Goal: Task Accomplishment & Management: Use online tool/utility

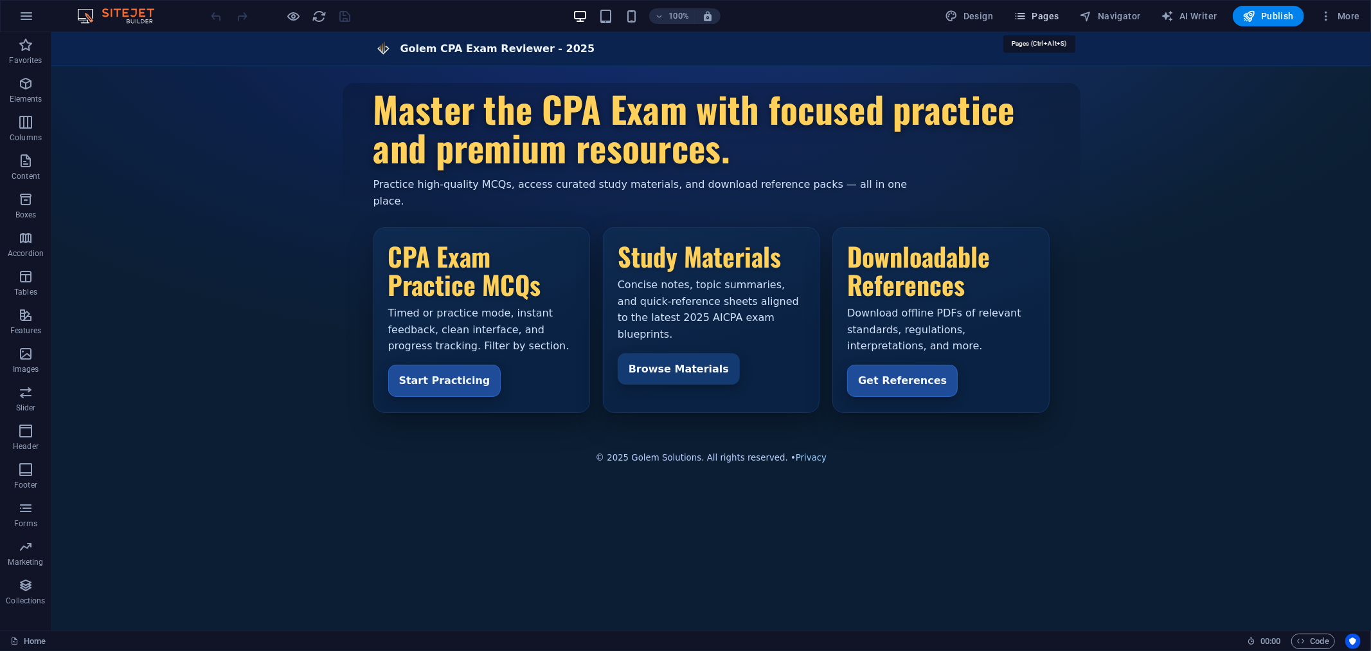
click at [1037, 17] on span "Pages" at bounding box center [1036, 16] width 45 height 13
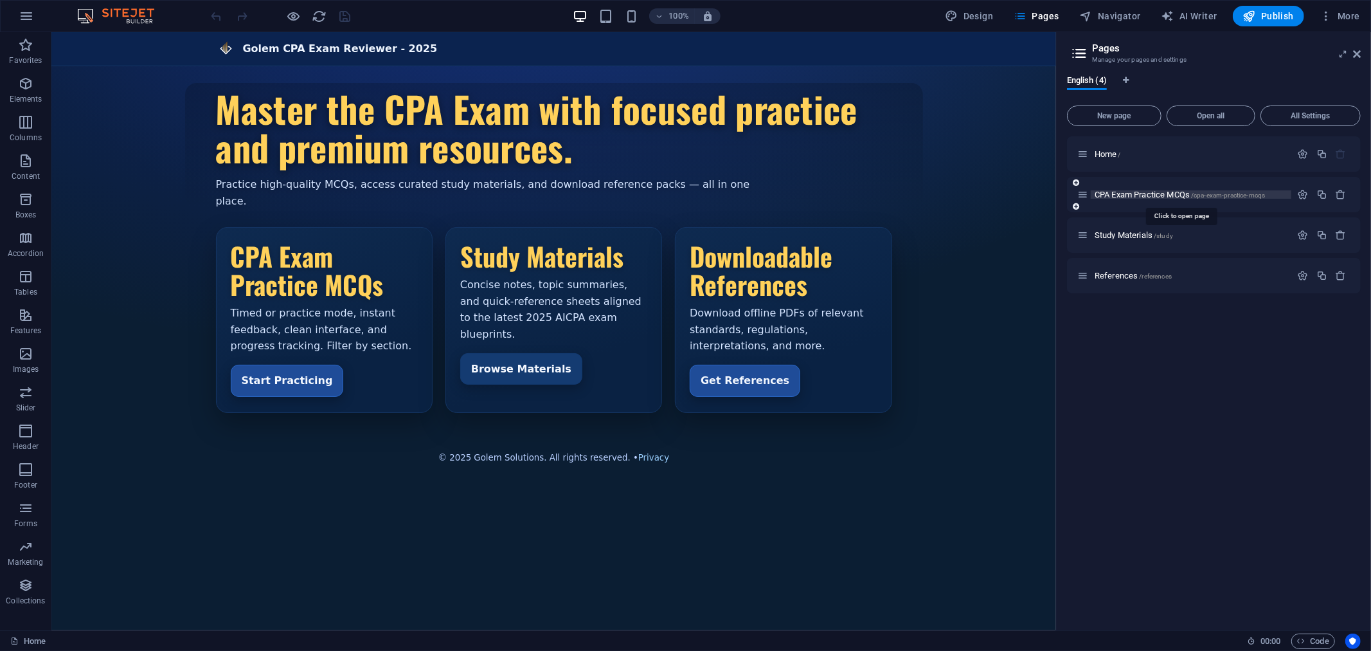
click at [1139, 190] on span "CPA Exam Practice MCQs /cpa-exam-practice-mcqs" at bounding box center [1180, 195] width 170 height 10
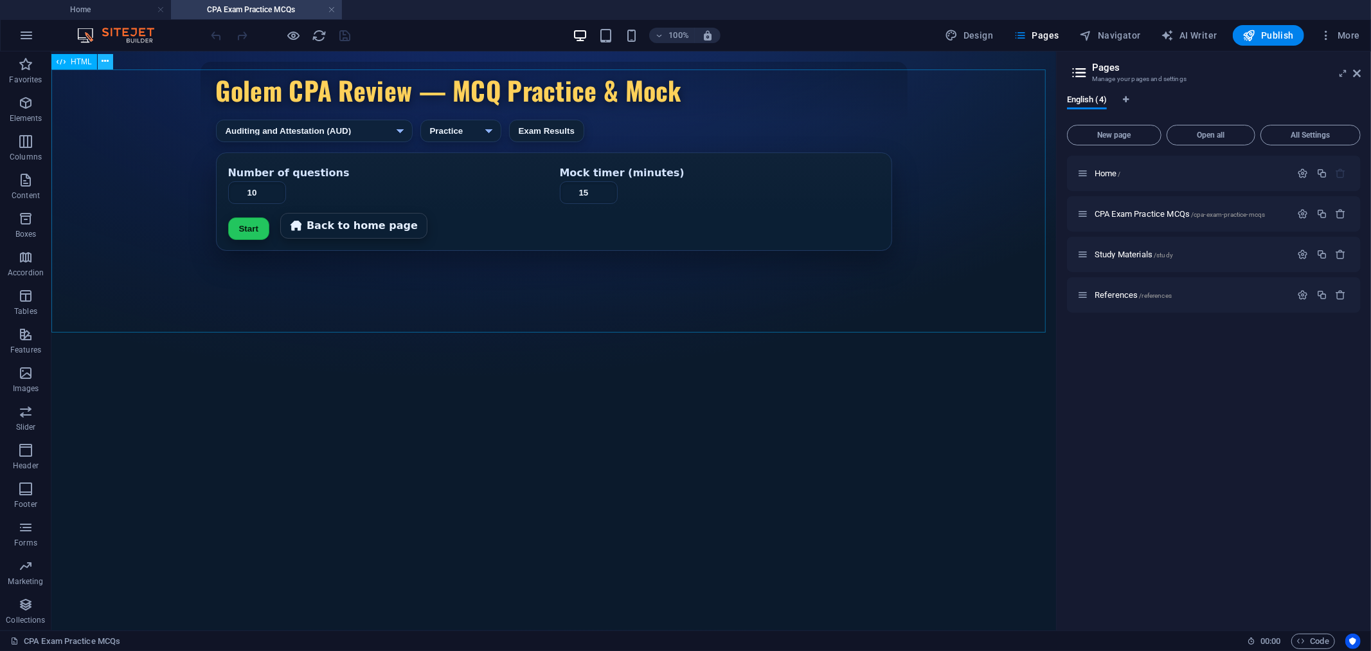
click at [108, 56] on icon at bounding box center [105, 62] width 7 height 14
click at [106, 60] on icon at bounding box center [105, 62] width 7 height 14
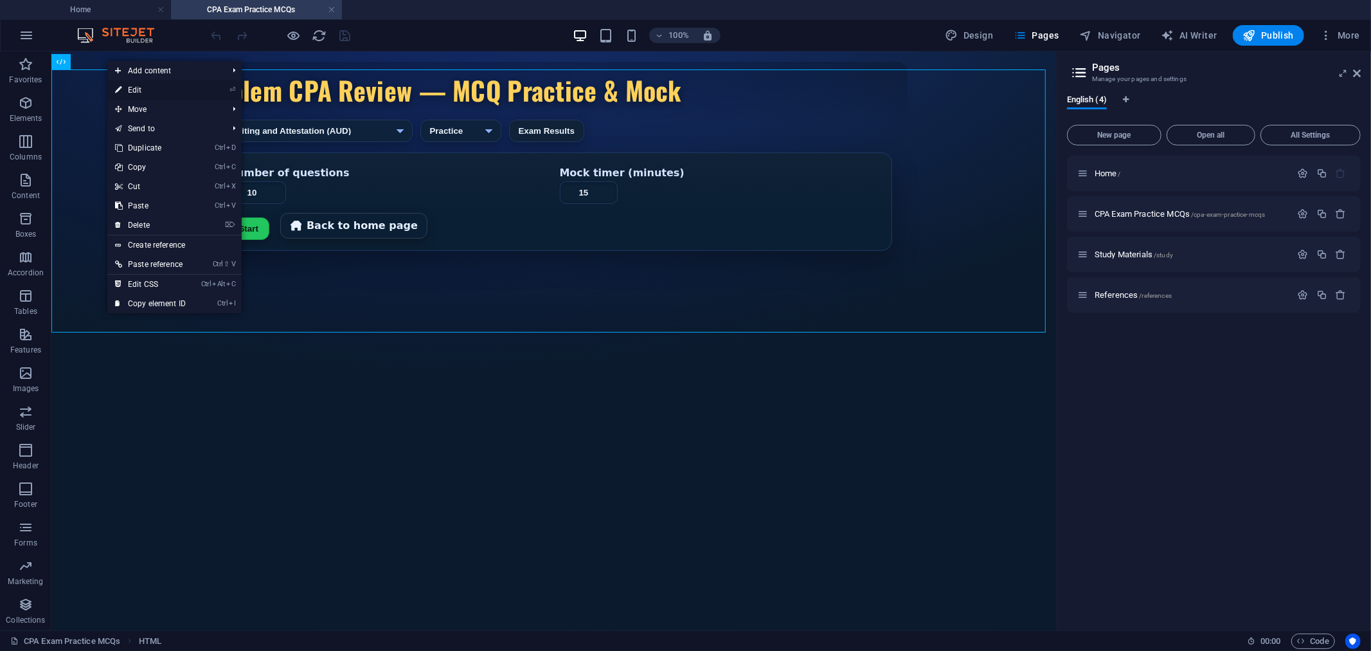
click at [145, 92] on link "⏎ Edit" at bounding box center [150, 89] width 86 height 19
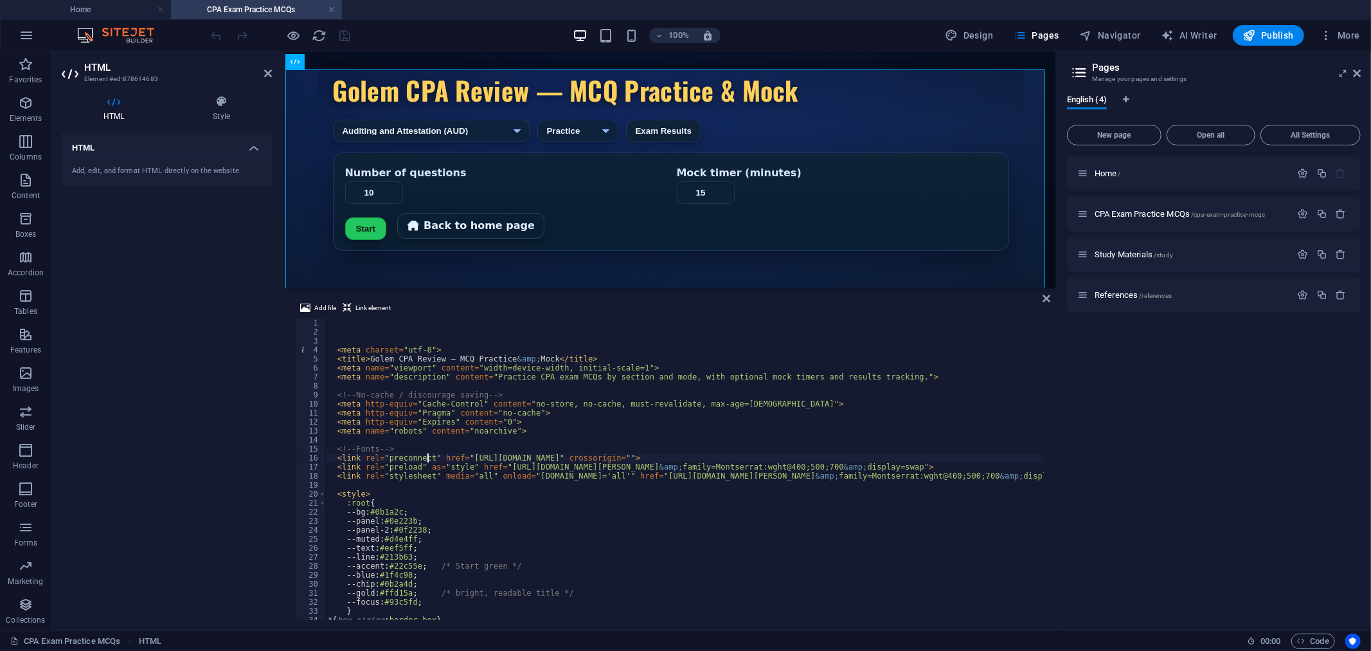
click at [426, 455] on div "< meta charset = "utf-8" > < title > Golem CPA Review — MCQ Practice &amp; Mock…" at bounding box center [732, 477] width 815 height 318
type textarea "<link rel="preconnect" href="[URL][DOMAIN_NAME]" crossorigin="">"
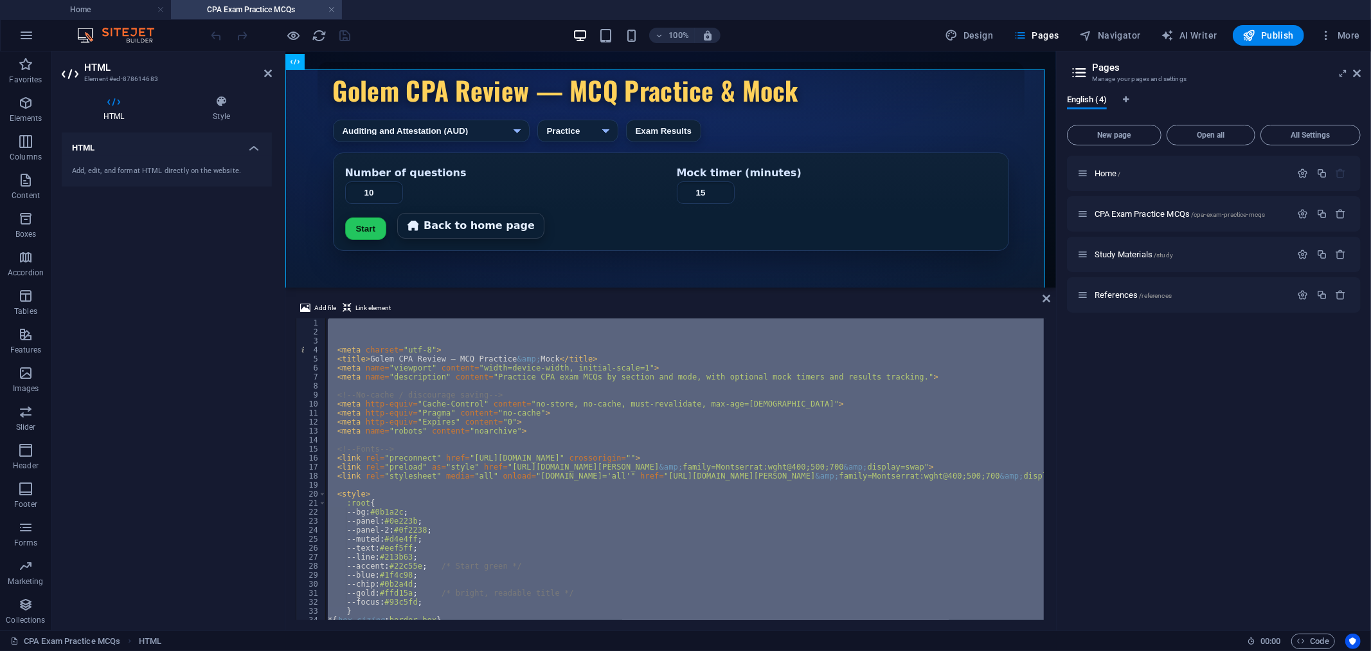
scroll to position [4696, 0]
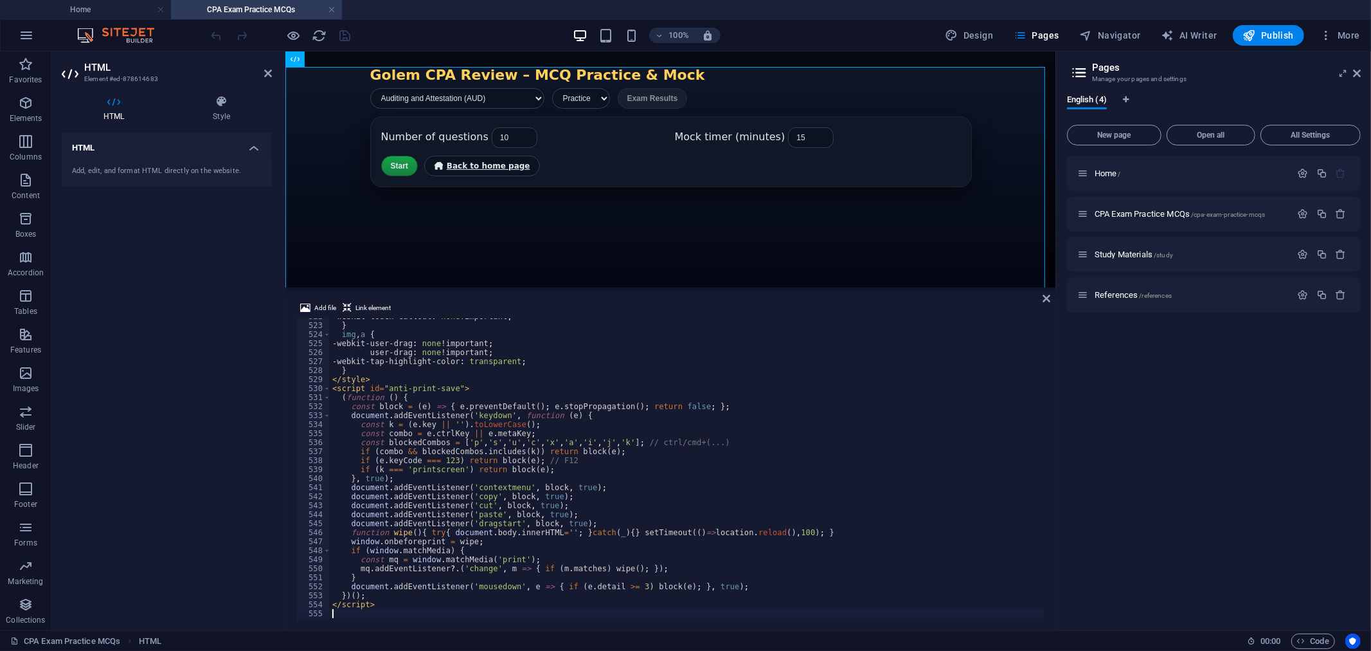
click at [429, 8] on ul "Home CPA Exam Practice MCQs" at bounding box center [685, 9] width 1371 height 19
click at [290, 33] on icon "button" at bounding box center [294, 35] width 15 height 15
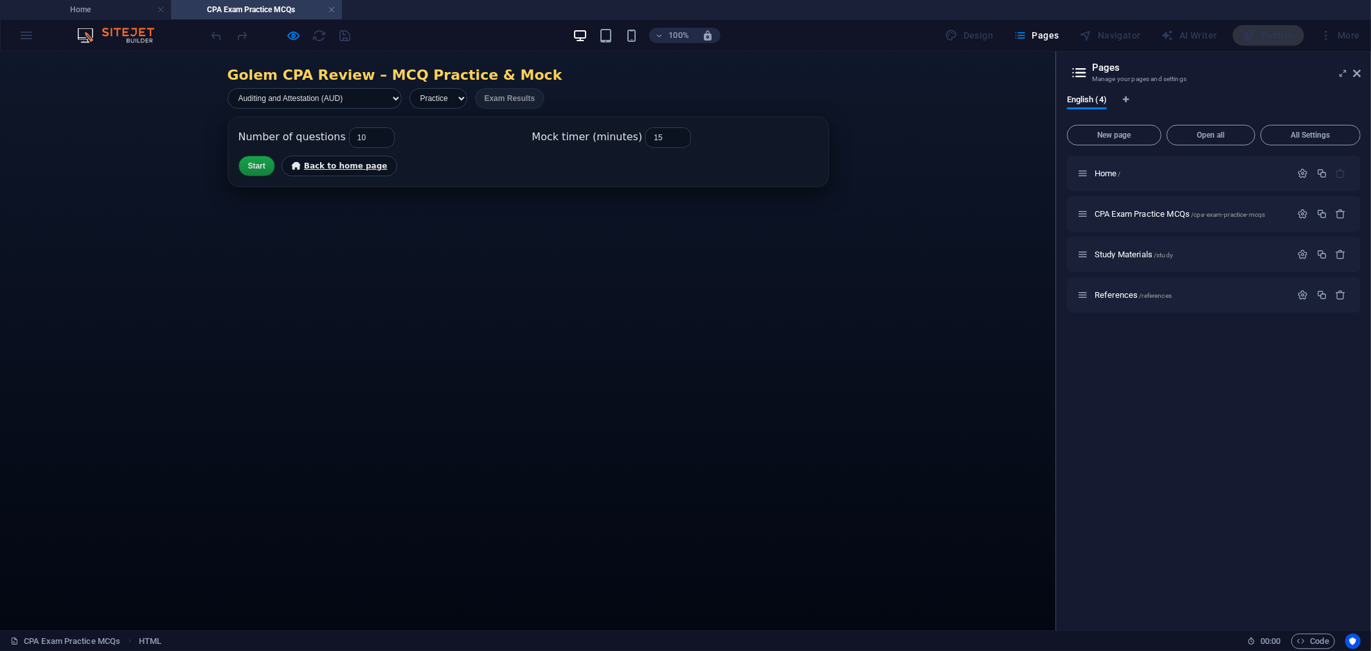
click at [247, 169] on button "Start" at bounding box center [257, 165] width 37 height 21
click at [291, 35] on icon "button" at bounding box center [294, 35] width 15 height 15
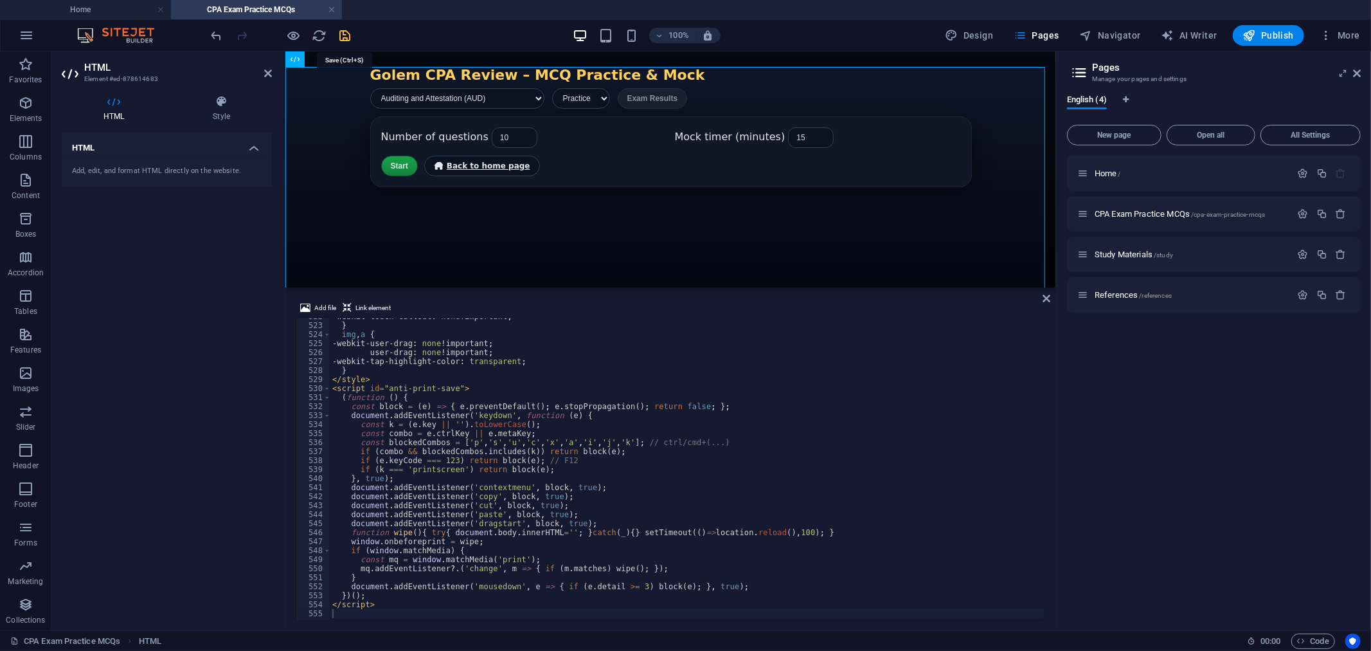
click at [343, 35] on icon "save" at bounding box center [345, 35] width 15 height 15
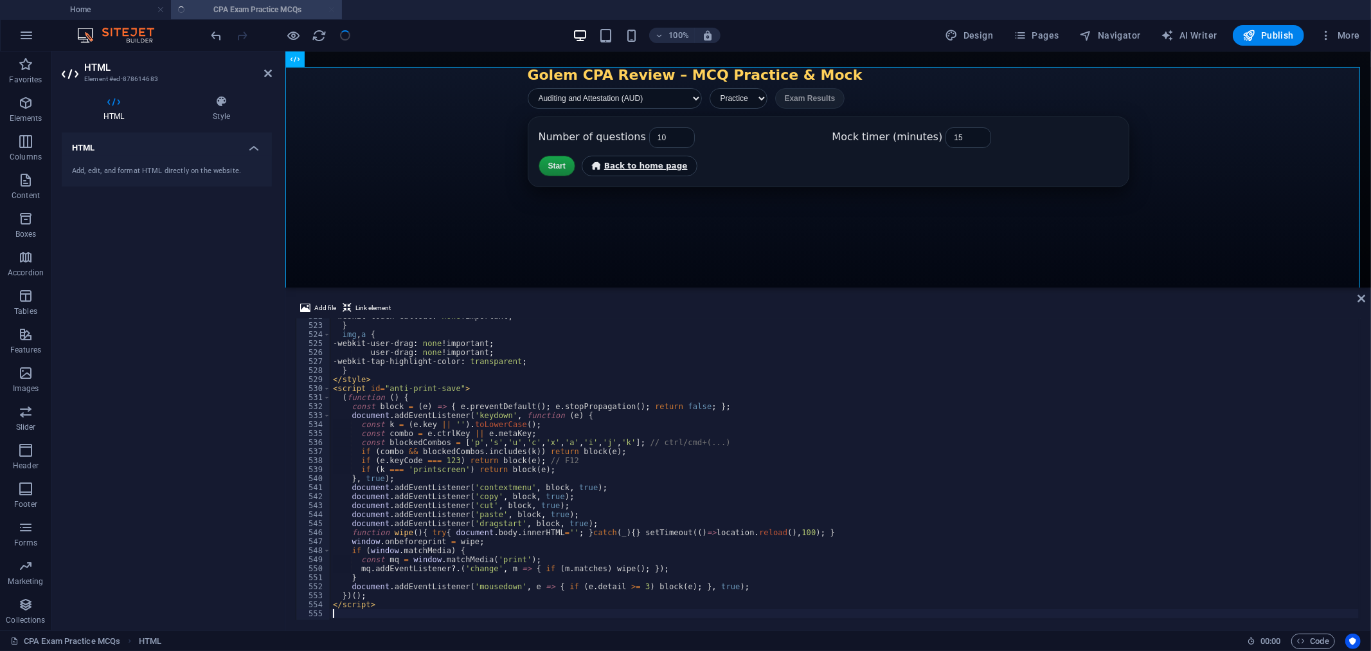
scroll to position [4694, 0]
click at [1281, 35] on span "Publish" at bounding box center [1268, 35] width 51 height 13
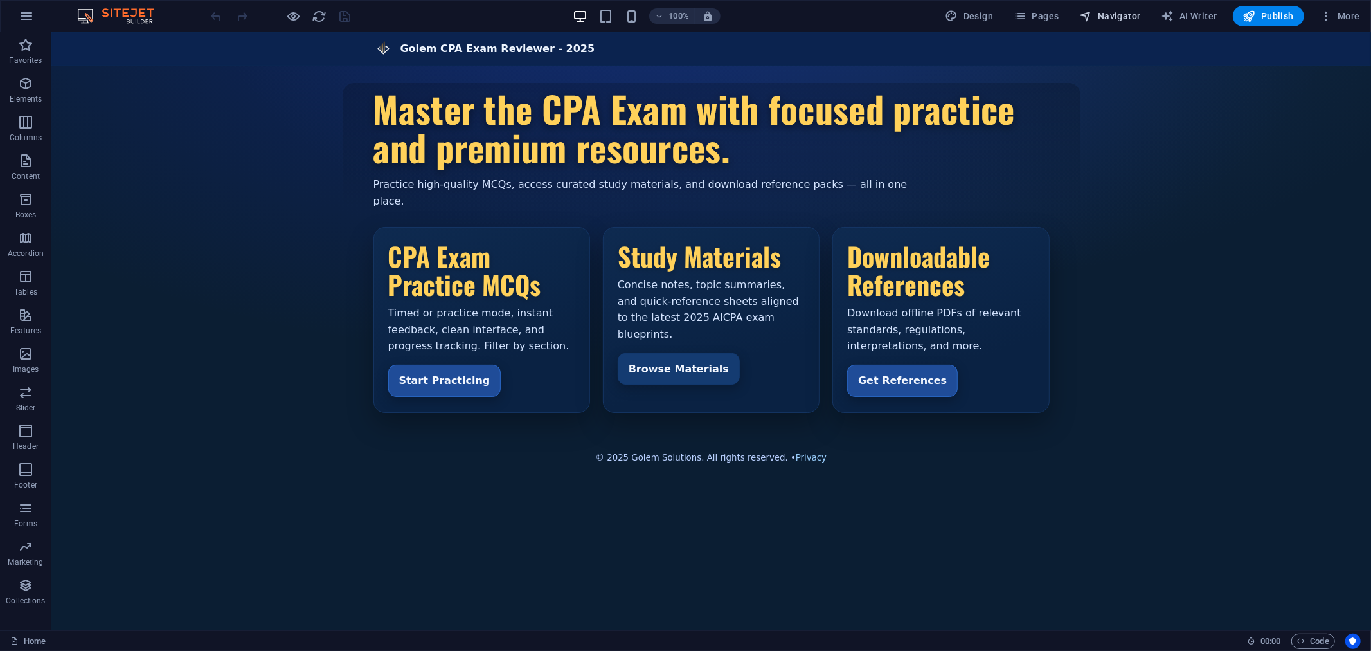
click at [1115, 12] on span "Navigator" at bounding box center [1110, 16] width 61 height 13
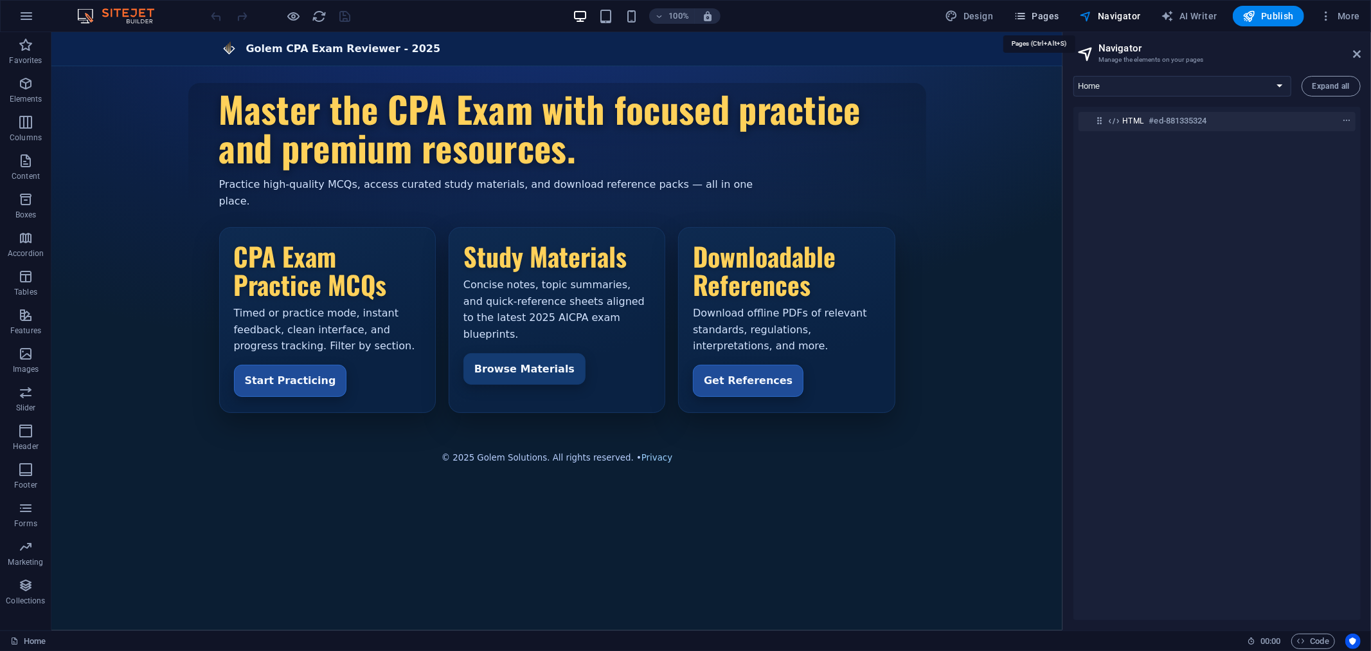
click at [1033, 18] on span "Pages" at bounding box center [1036, 16] width 45 height 13
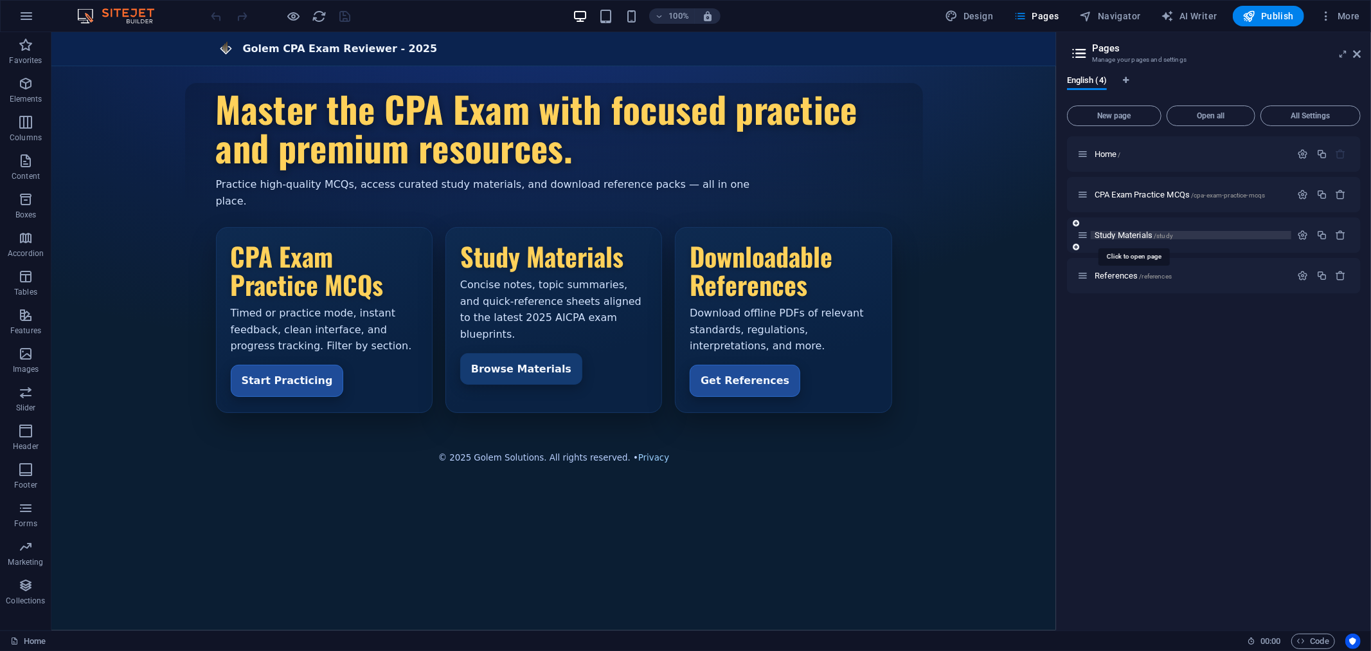
click at [1122, 233] on span "Study Materials /study" at bounding box center [1134, 235] width 78 height 10
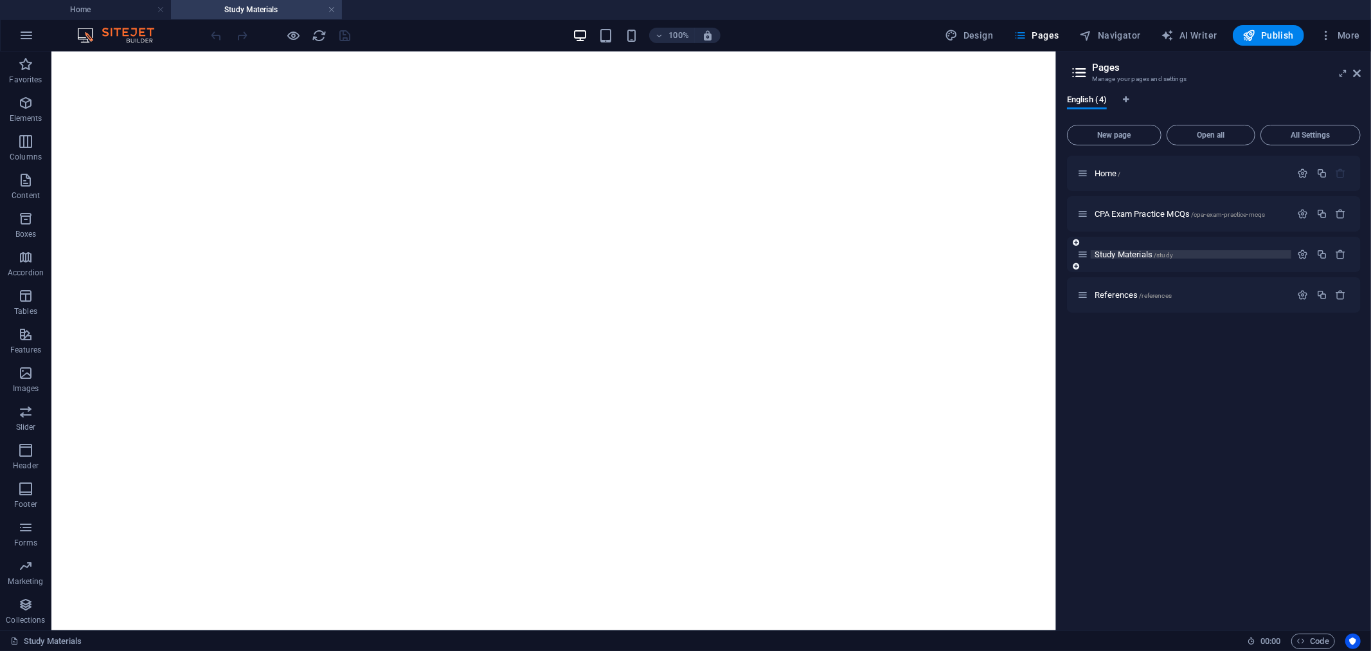
click at [1140, 255] on span "Study Materials /study" at bounding box center [1134, 254] width 78 height 10
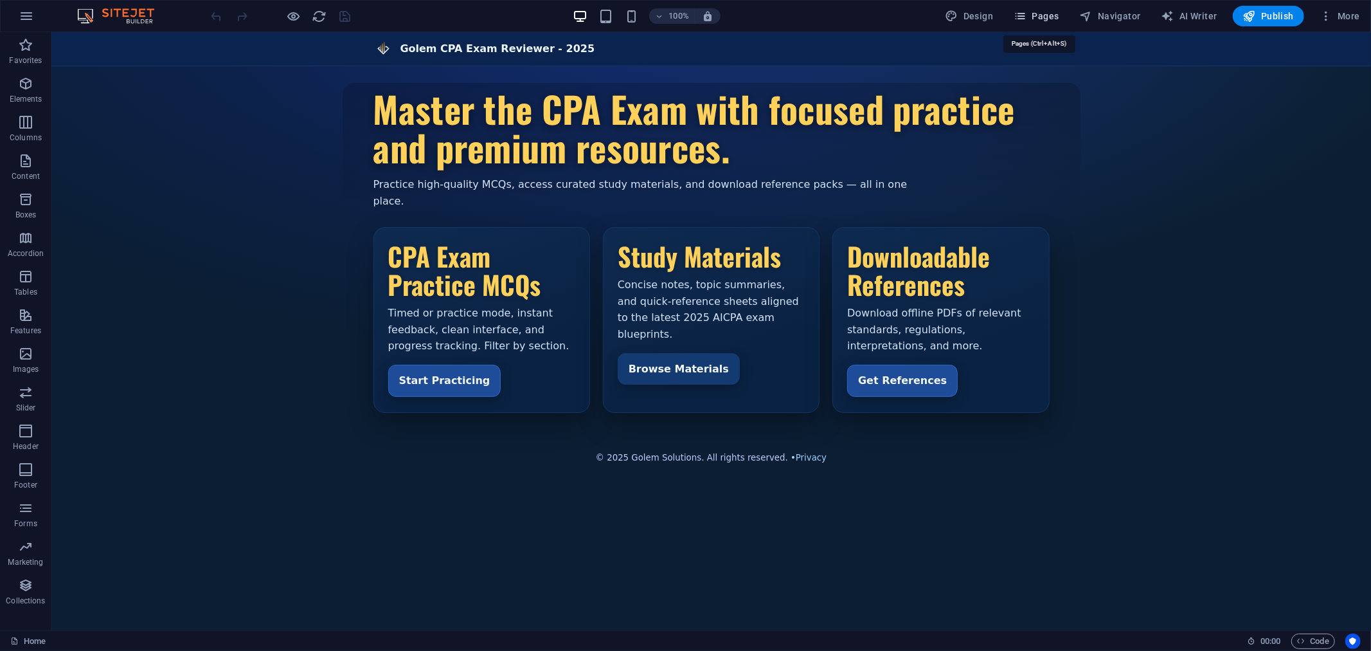
click at [1056, 14] on span "Pages" at bounding box center [1036, 16] width 45 height 13
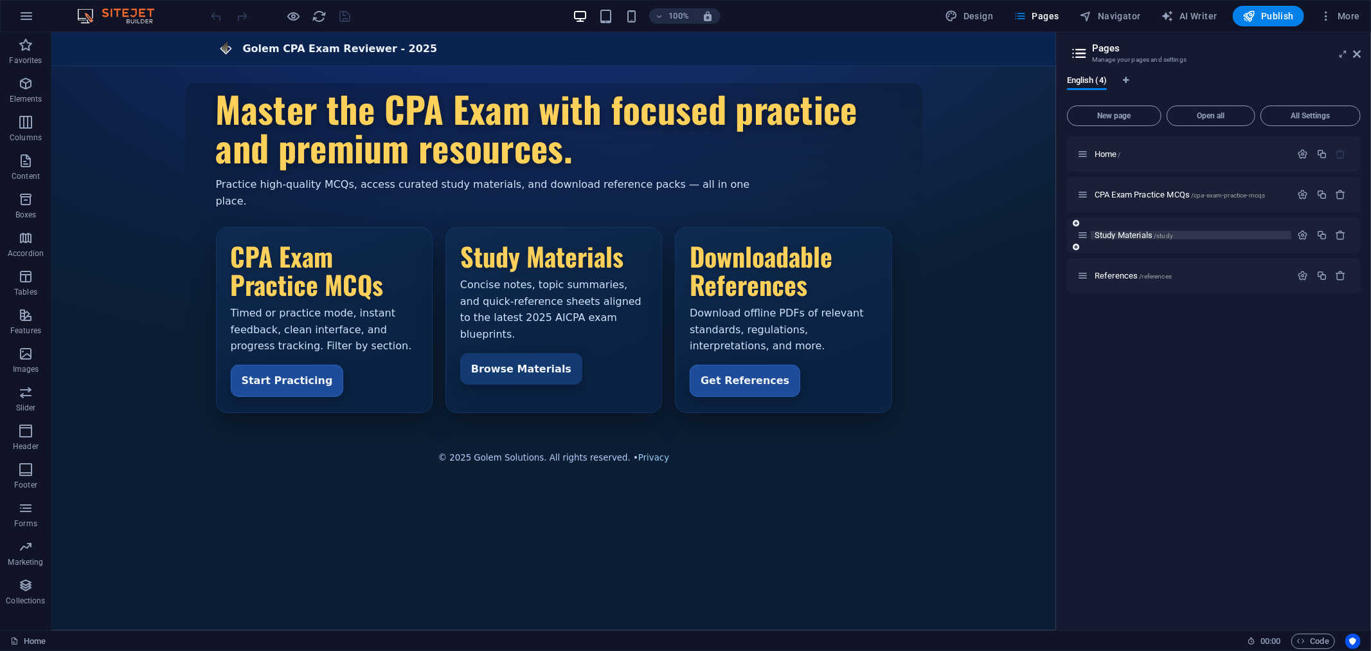
click at [1128, 236] on span "Study Materials /study" at bounding box center [1134, 235] width 78 height 10
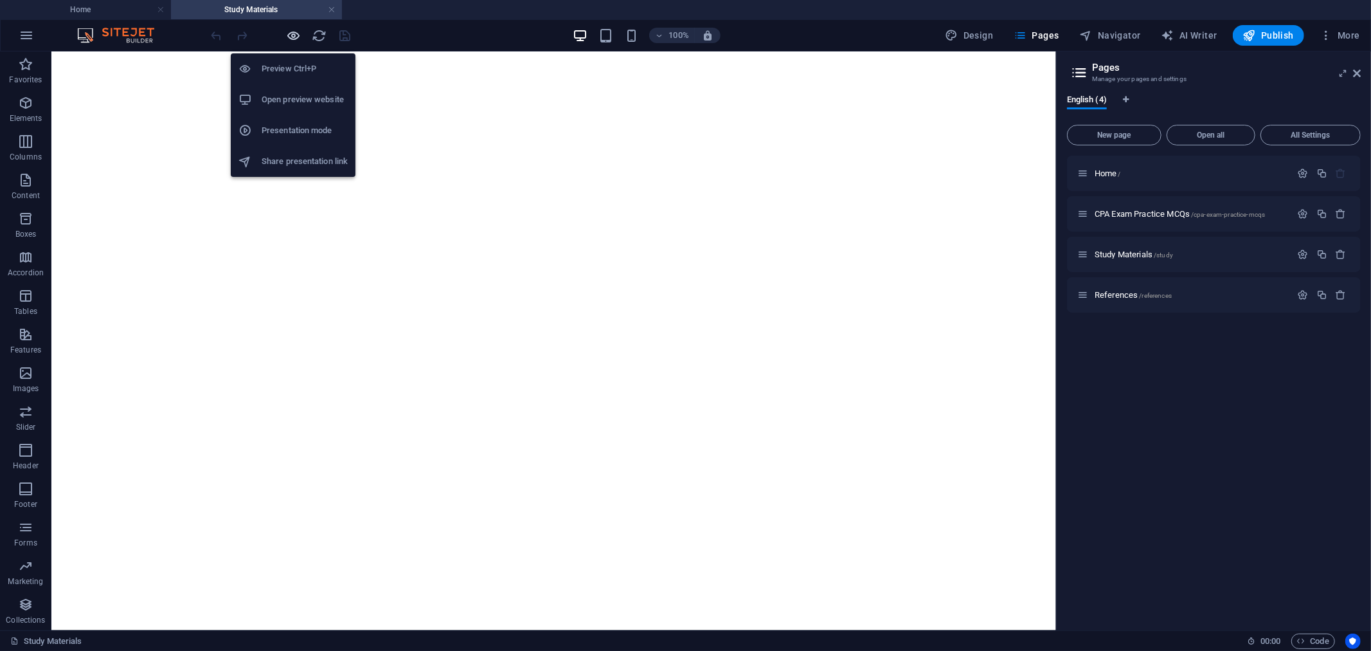
click at [293, 33] on icon "button" at bounding box center [294, 35] width 15 height 15
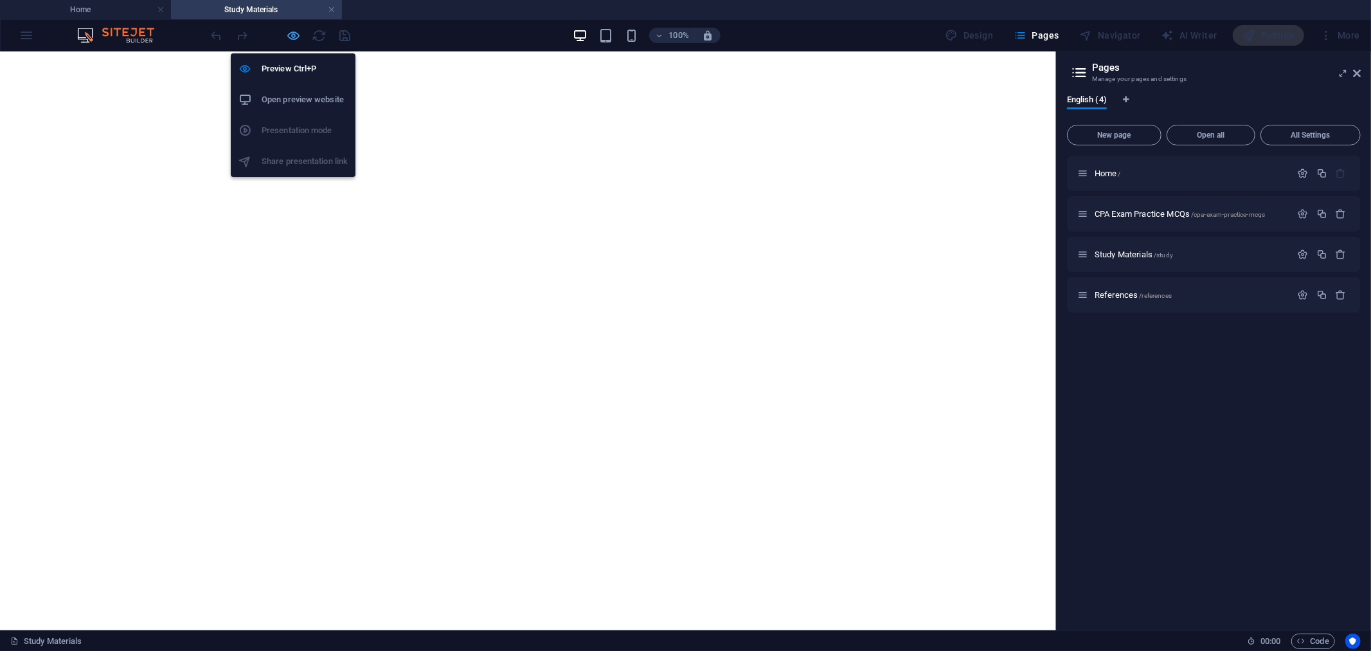
click at [291, 33] on icon "button" at bounding box center [294, 35] width 15 height 15
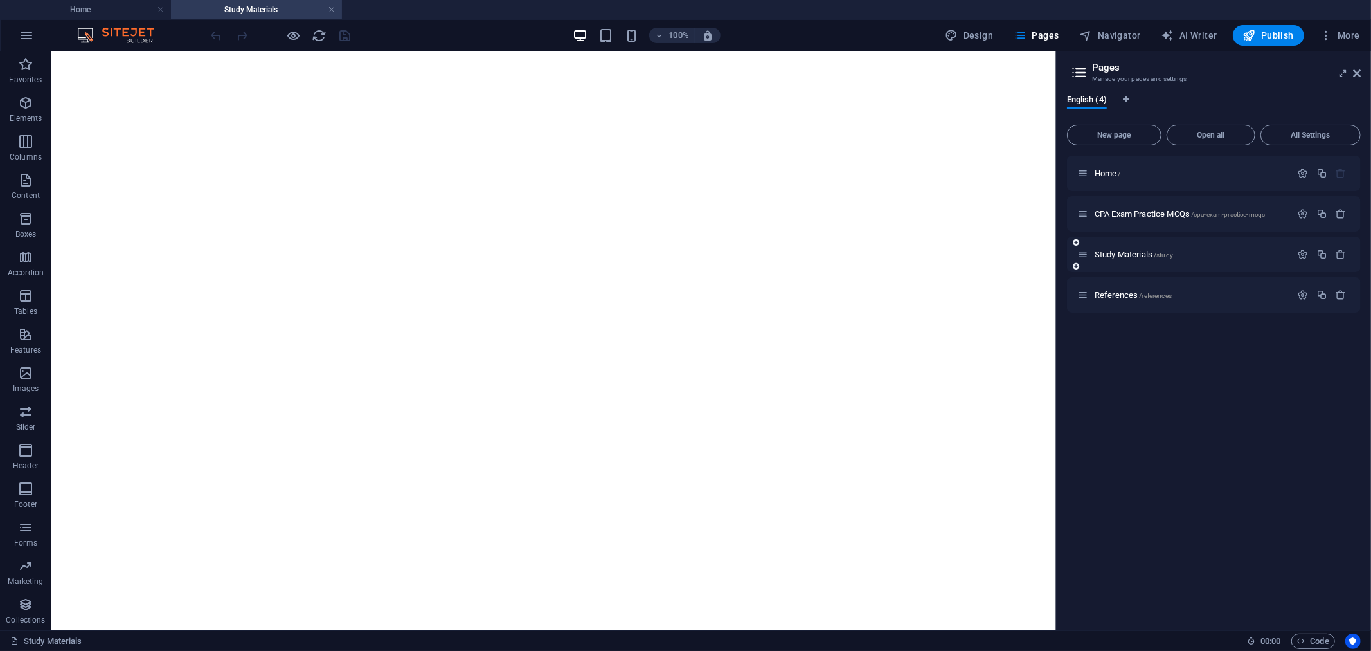
click at [1121, 247] on div "Study Materials /study" at bounding box center [1184, 254] width 214 height 15
click at [1133, 253] on span "Study Materials /study" at bounding box center [1134, 254] width 78 height 10
